Goal: Task Accomplishment & Management: Complete application form

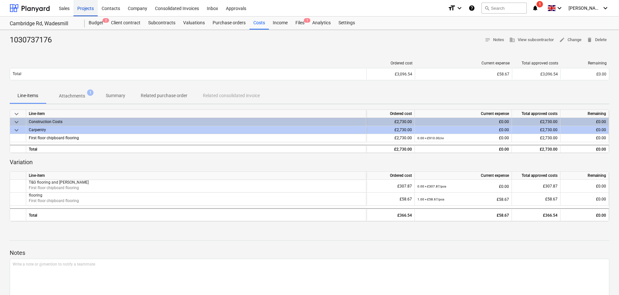
click at [91, 8] on div "Projects" at bounding box center [86, 8] width 24 height 17
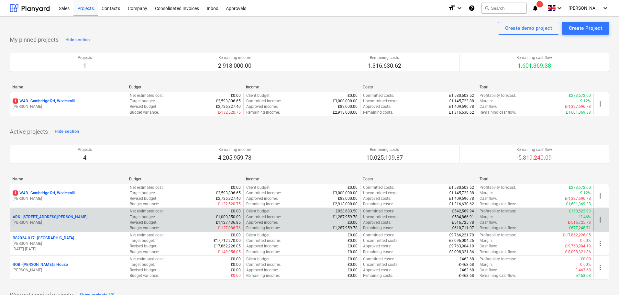
click at [43, 219] on p "ARK - 2 Galley [PERSON_NAME]" at bounding box center [50, 217] width 75 height 6
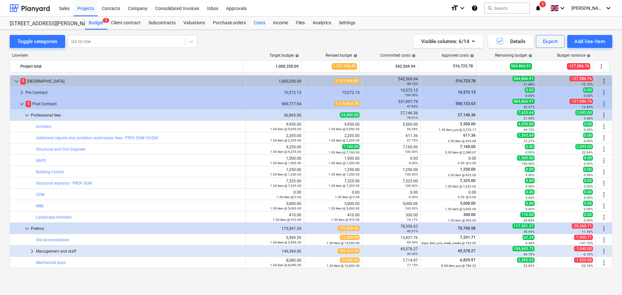
click at [256, 20] on div "Costs" at bounding box center [259, 23] width 19 height 13
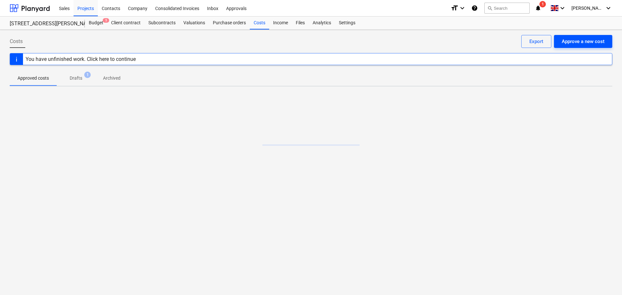
click at [578, 42] on div "Approve a new cost" at bounding box center [582, 41] width 43 height 8
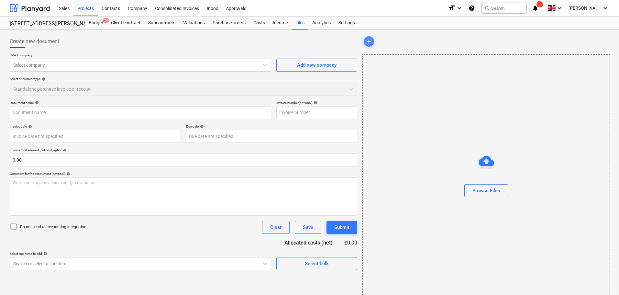
click at [368, 40] on span "add" at bounding box center [369, 42] width 8 height 8
click at [500, 191] on div "Browse Files" at bounding box center [487, 191] width 28 height 8
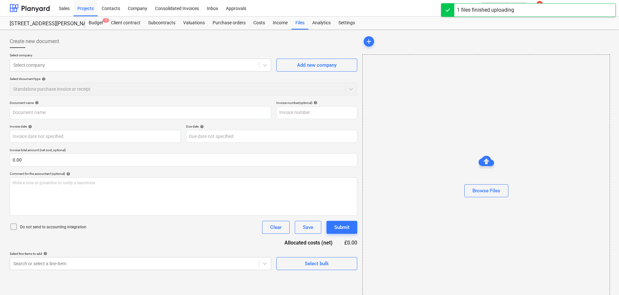
type input "WhatsApp Image [DATE] at 13.02.55_90764511.jpg"
click at [392, 43] on span "WhatsApp Image...jpg" at bounding box center [388, 41] width 48 height 5
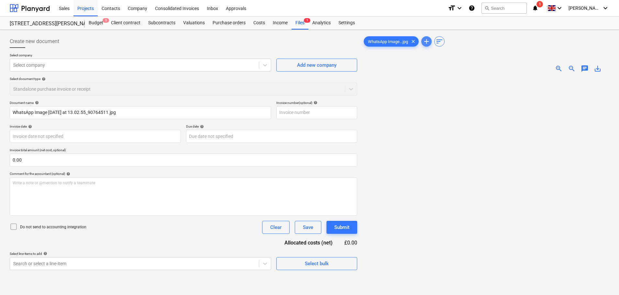
click at [426, 38] on span "add" at bounding box center [427, 42] width 8 height 8
click at [481, 193] on div "Browse Files" at bounding box center [487, 191] width 28 height 8
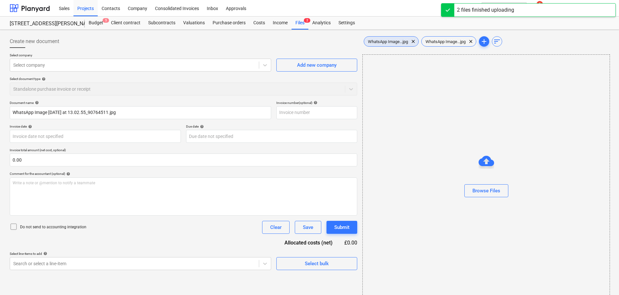
click at [391, 40] on span "WhatsApp Image...jpg" at bounding box center [388, 41] width 48 height 5
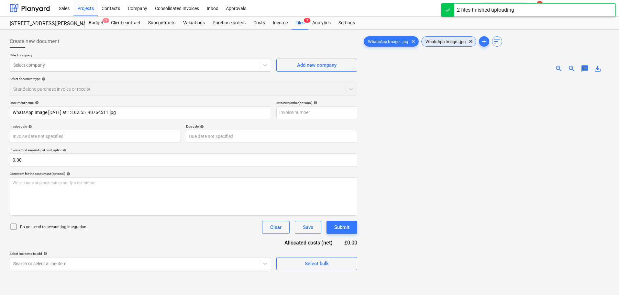
click at [440, 39] on span "WhatsApp Image...jpg" at bounding box center [446, 41] width 48 height 5
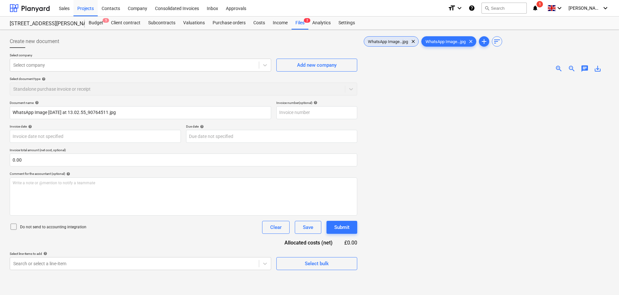
click at [391, 42] on span "WhatsApp Image...jpg" at bounding box center [388, 41] width 48 height 5
click at [38, 66] on div at bounding box center [134, 65] width 243 height 6
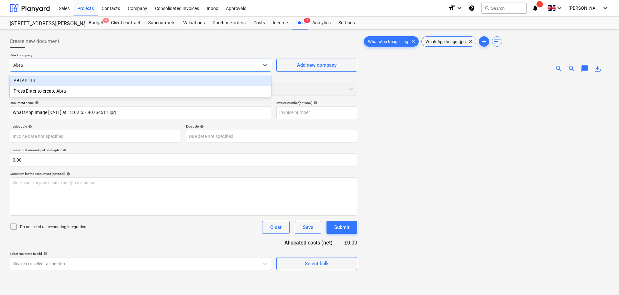
type input "Abtap"
click at [38, 78] on div "ABTAP Ltd" at bounding box center [141, 80] width 262 height 10
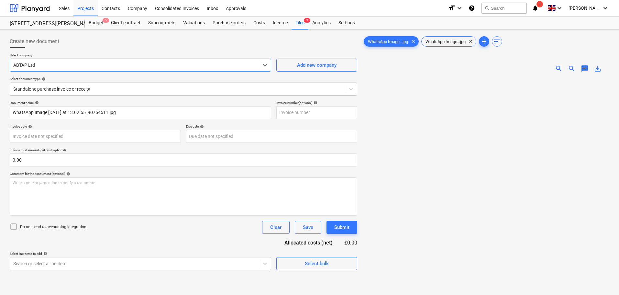
click at [52, 86] on div at bounding box center [177, 89] width 329 height 6
click at [53, 86] on div at bounding box center [177, 89] width 329 height 6
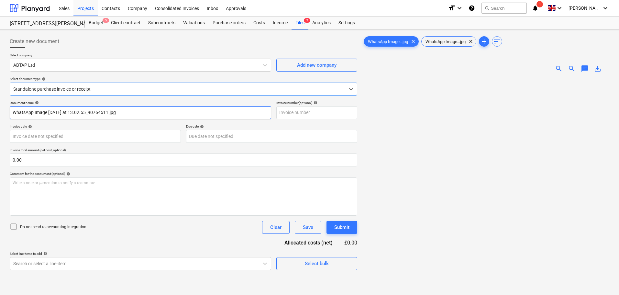
click at [115, 115] on input "WhatsApp Image [DATE] at 13.02.55_90764511.jpg" at bounding box center [141, 112] width 262 height 13
drag, startPoint x: 141, startPoint y: 111, endPoint x: -13, endPoint y: 110, distance: 154.1
click at [0, 110] on html "Sales Projects Contacts Company Consolidated Invoices Inbox Approvals format_si…" at bounding box center [309, 147] width 619 height 295
type input "plumbing items"
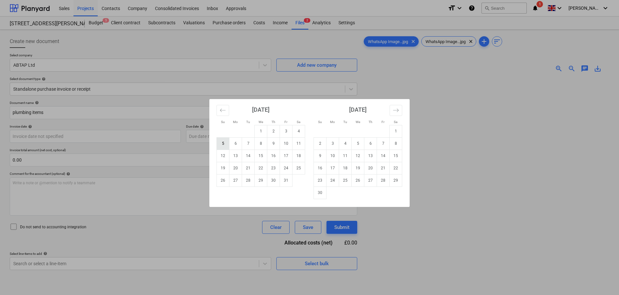
click at [222, 142] on td "5" at bounding box center [223, 143] width 13 height 12
type input "[DATE]"
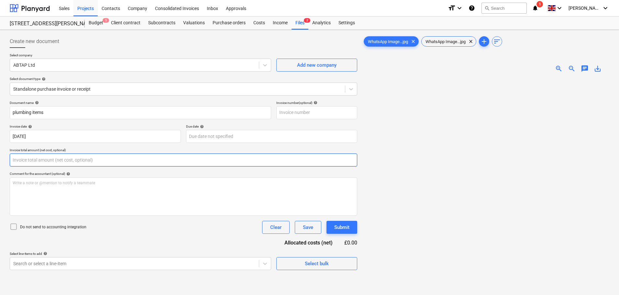
click at [37, 160] on input "text" at bounding box center [184, 159] width 348 height 13
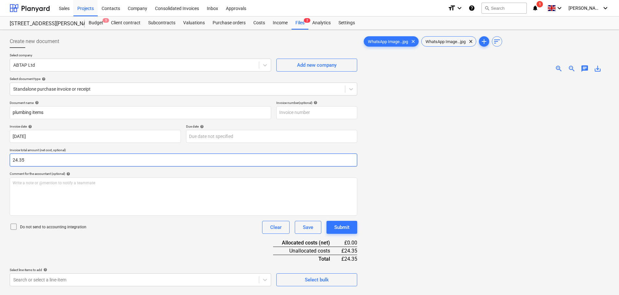
type input "24.35"
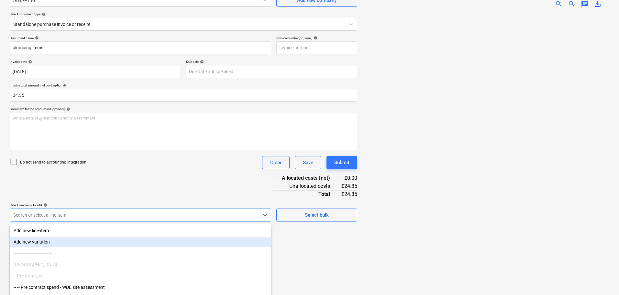
scroll to position [92, 0]
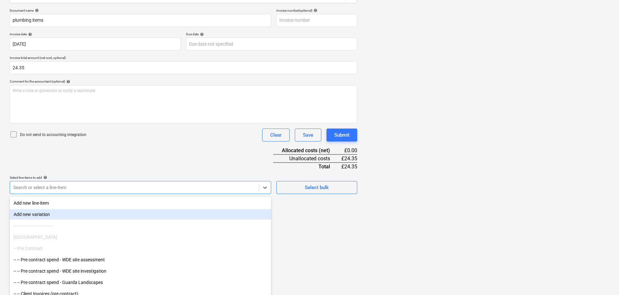
click at [34, 203] on body "Sales Projects Contacts Company Consolidated Invoices Inbox Approvals format_si…" at bounding box center [309, 55] width 619 height 295
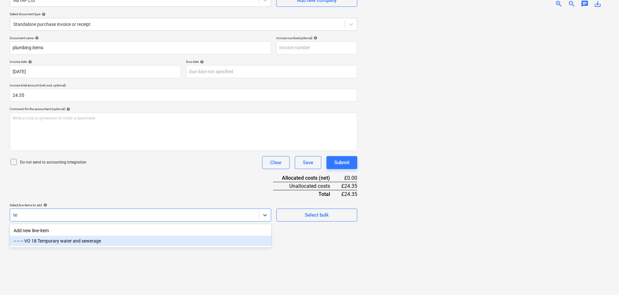
type input "t"
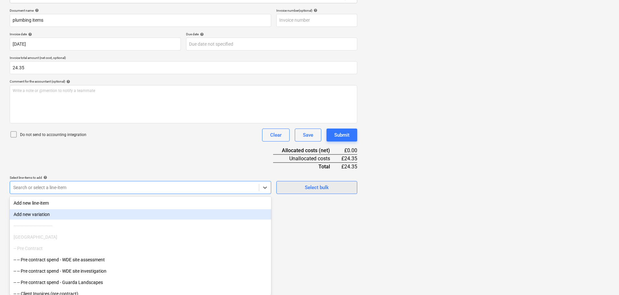
click at [303, 186] on div "Document name help plumbing items Invoice number (optional) help Invoice date h…" at bounding box center [184, 101] width 348 height 186
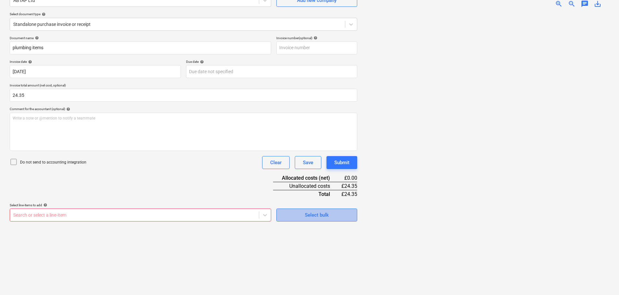
click at [315, 214] on div "Select bulk" at bounding box center [317, 215] width 24 height 8
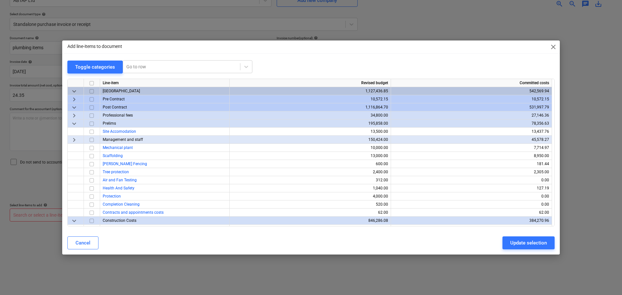
click at [73, 123] on span "keyboard_arrow_down" at bounding box center [74, 123] width 8 height 8
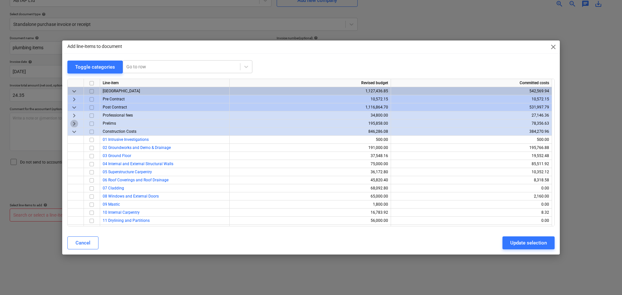
click at [73, 123] on span "keyboard_arrow_right" at bounding box center [74, 123] width 8 height 8
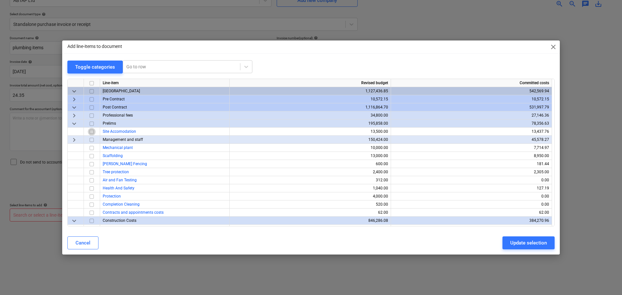
drag, startPoint x: 93, startPoint y: 131, endPoint x: 110, endPoint y: 138, distance: 18.8
click at [93, 131] on input "checkbox" at bounding box center [92, 132] width 8 height 8
click at [522, 245] on div "Update selection" at bounding box center [528, 243] width 37 height 8
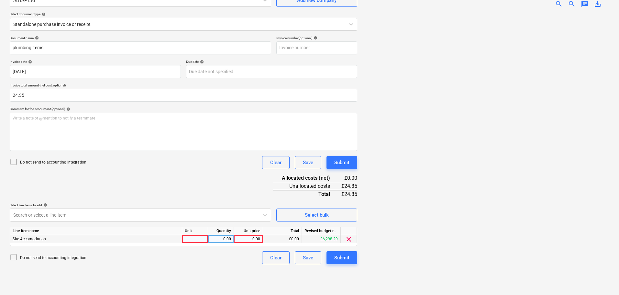
click at [259, 239] on div "0.00" at bounding box center [249, 239] width 24 height 8
type input "24.35"
click at [241, 260] on div "Do not send to accounting integration Clear Save Submit" at bounding box center [184, 257] width 348 height 13
click at [344, 164] on div "Submit" at bounding box center [341, 162] width 15 height 8
